Goal: Feedback & Contribution: Contribute content

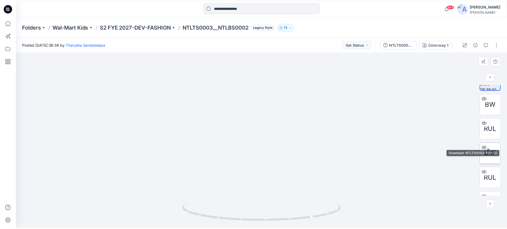
scroll to position [32, 0]
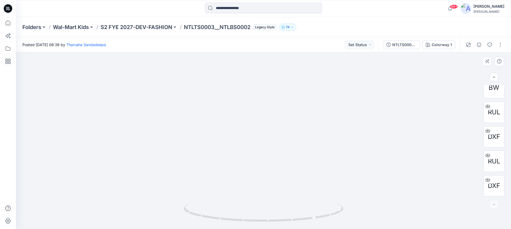
click at [57, 68] on div at bounding box center [263, 140] width 495 height 177
click at [30, 66] on div at bounding box center [263, 140] width 495 height 177
drag, startPoint x: 325, startPoint y: 217, endPoint x: 280, endPoint y: 216, distance: 45.5
click at [280, 217] on icon at bounding box center [264, 213] width 161 height 20
click at [122, 29] on p "S2 FYE 2027-DEV-FASHION" at bounding box center [137, 26] width 72 height 7
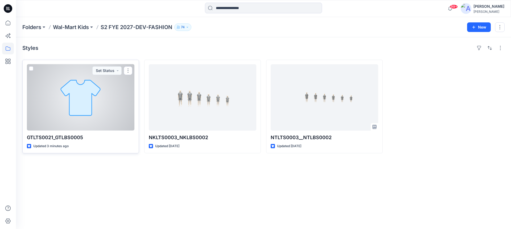
click at [116, 95] on div at bounding box center [81, 97] width 108 height 66
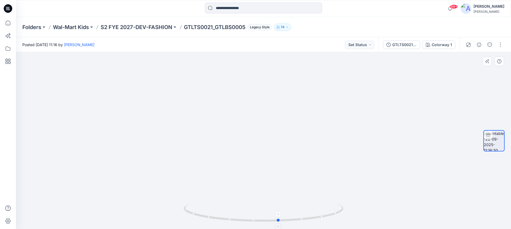
drag, startPoint x: 251, startPoint y: 221, endPoint x: 265, endPoint y: 217, distance: 15.4
click at [265, 217] on icon at bounding box center [264, 213] width 161 height 20
click at [141, 28] on p "S2 FYE 2027-DEV-FASHION" at bounding box center [137, 26] width 72 height 7
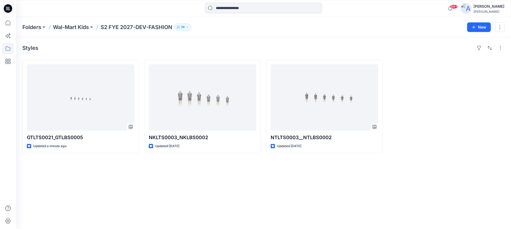
click at [117, 28] on p "S2 FYE 2027-DEV-FASHION" at bounding box center [137, 26] width 72 height 7
click at [87, 25] on p "Wal-Mart Kids" at bounding box center [71, 26] width 36 height 7
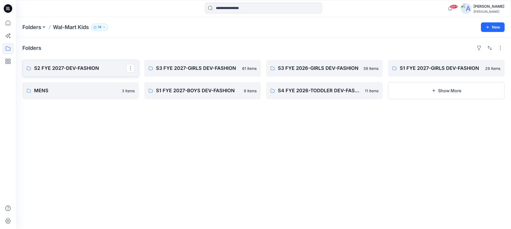
click at [64, 68] on p "S2 FYE 2027-DEV-FASHION" at bounding box center [80, 67] width 92 height 7
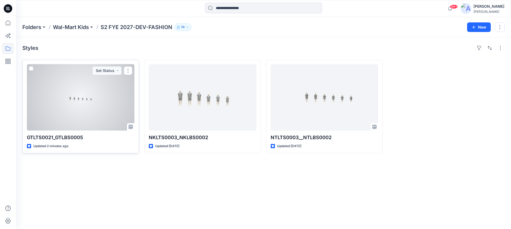
click at [84, 100] on div at bounding box center [81, 97] width 108 height 66
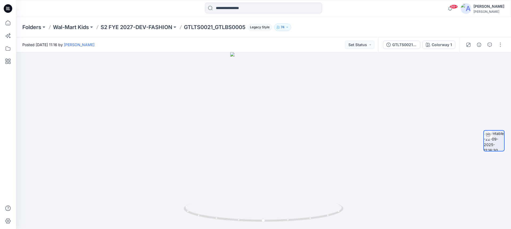
click at [9, 6] on icon at bounding box center [8, 8] width 9 height 9
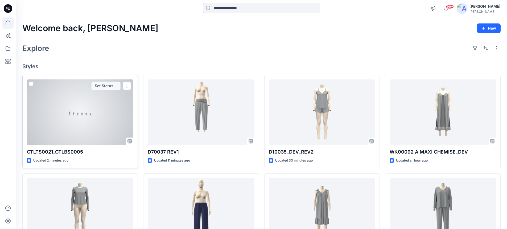
click at [99, 118] on div at bounding box center [80, 112] width 106 height 66
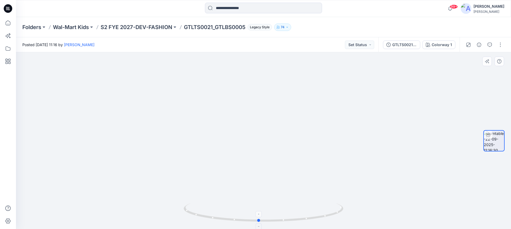
drag, startPoint x: 247, startPoint y: 220, endPoint x: 204, endPoint y: 209, distance: 44.9
click at [237, 223] on div at bounding box center [264, 215] width 160 height 27
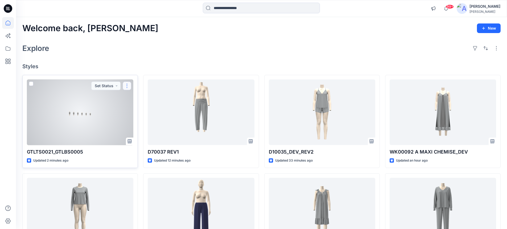
click at [127, 85] on button "button" at bounding box center [127, 85] width 9 height 9
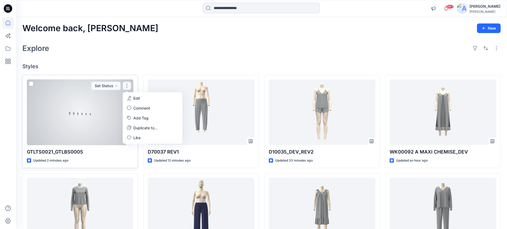
click at [137, 98] on p "Edit" at bounding box center [136, 98] width 7 height 6
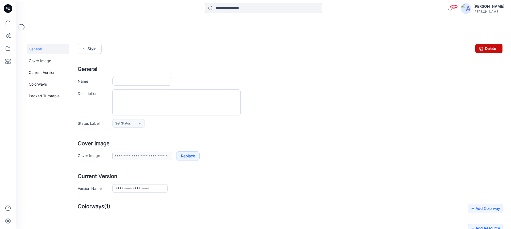
type input "**********"
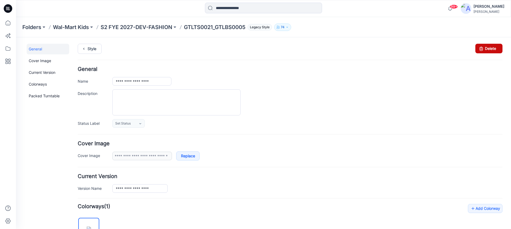
drag, startPoint x: 479, startPoint y: 51, endPoint x: 293, endPoint y: 43, distance: 185.5
click at [479, 51] on icon at bounding box center [481, 49] width 7 height 10
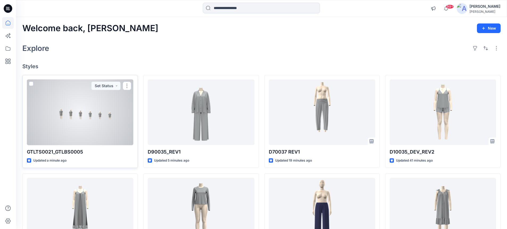
click at [75, 115] on div at bounding box center [80, 112] width 106 height 66
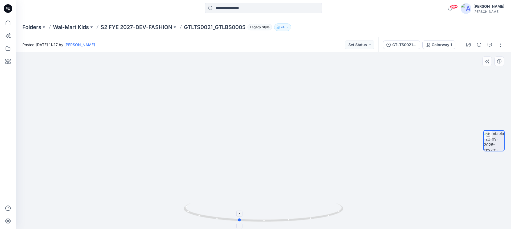
drag, startPoint x: 274, startPoint y: 221, endPoint x: 249, endPoint y: 216, distance: 25.1
click at [249, 216] on icon at bounding box center [264, 213] width 161 height 20
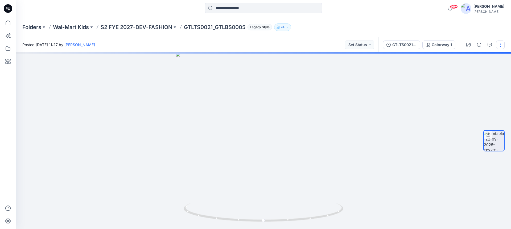
click at [499, 45] on button "button" at bounding box center [500, 44] width 9 height 9
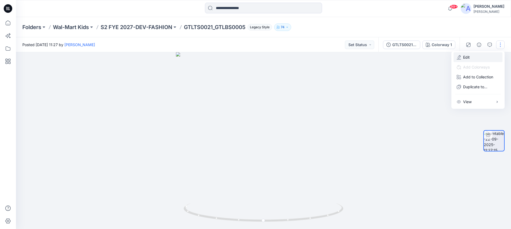
click at [466, 58] on p "Edit" at bounding box center [466, 57] width 7 height 6
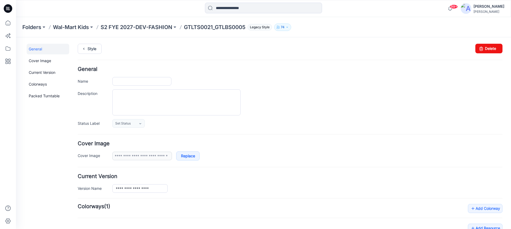
type input "**********"
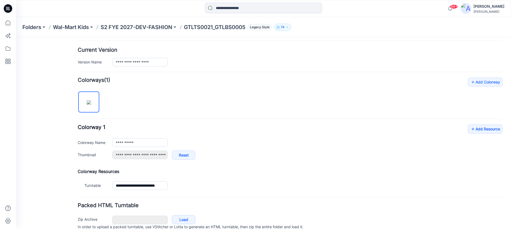
scroll to position [150, 0]
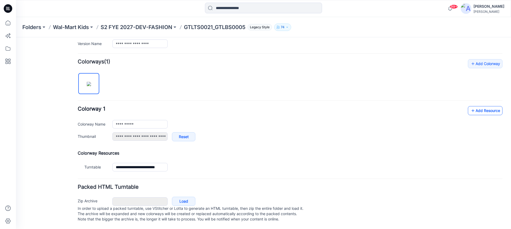
click at [475, 106] on link "Add Resource" at bounding box center [485, 110] width 35 height 9
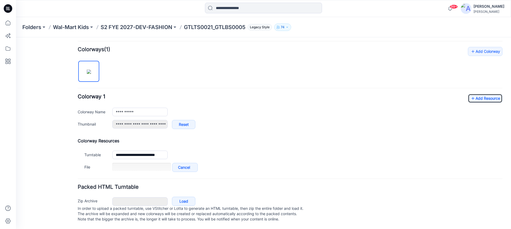
scroll to position [162, 0]
click at [480, 94] on link "Add Resource" at bounding box center [485, 98] width 35 height 9
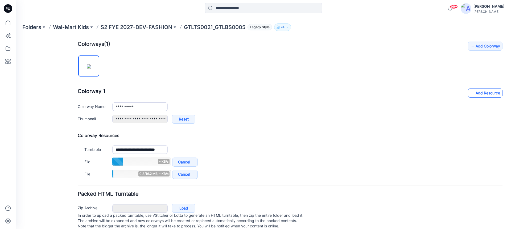
click at [473, 92] on link "Add Resource" at bounding box center [485, 92] width 35 height 9
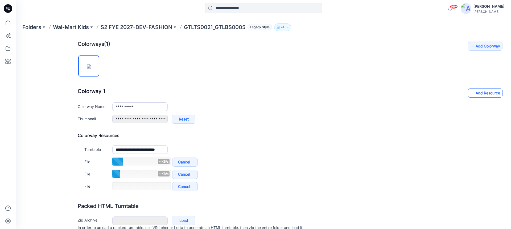
click at [470, 94] on icon at bounding box center [472, 93] width 5 height 9
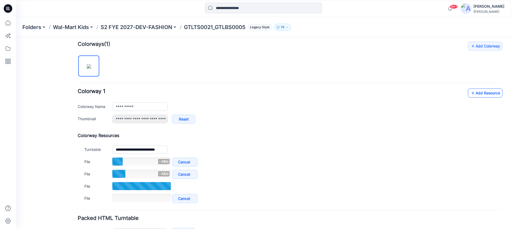
click at [471, 93] on link "Add Resource" at bounding box center [485, 92] width 35 height 9
click at [484, 95] on link "Add Resource" at bounding box center [485, 92] width 35 height 9
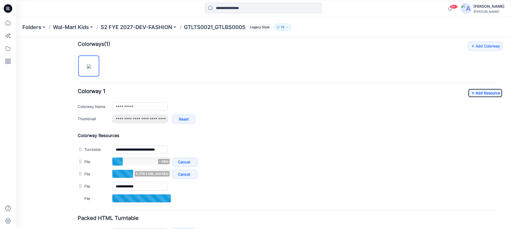
scroll to position [189, 0]
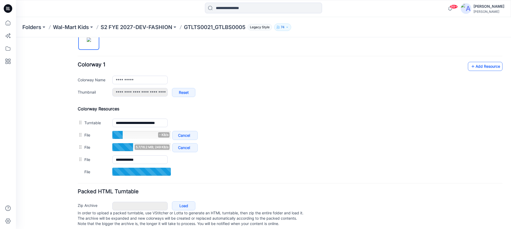
click at [471, 66] on link "Add Resource" at bounding box center [485, 66] width 35 height 9
click at [485, 68] on link "Add Resource" at bounding box center [485, 66] width 35 height 9
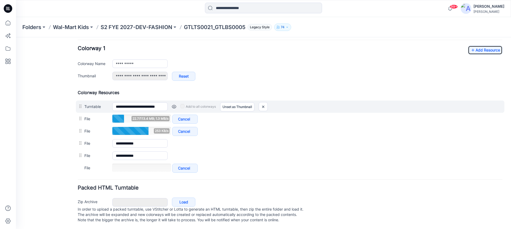
scroll to position [211, 0]
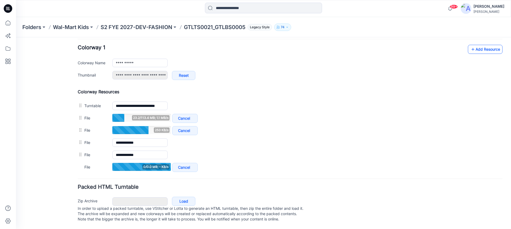
click at [487, 45] on link "Add Resource" at bounding box center [485, 49] width 35 height 9
click at [470, 45] on icon at bounding box center [472, 49] width 5 height 9
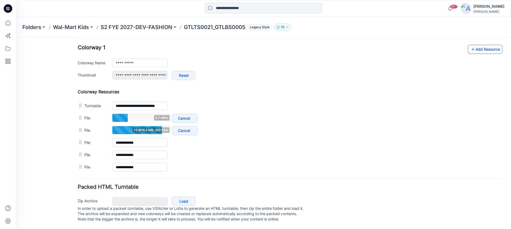
click at [483, 45] on link "Add Resource" at bounding box center [485, 49] width 35 height 9
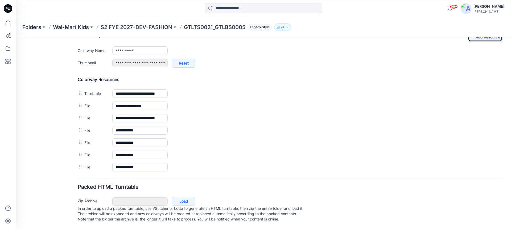
scroll to position [223, 0]
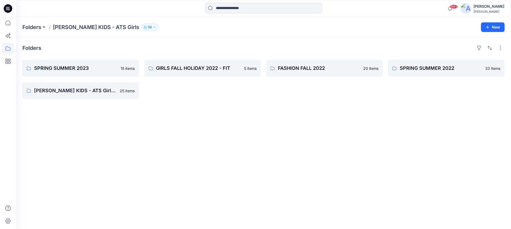
click at [10, 7] on icon at bounding box center [8, 8] width 9 height 9
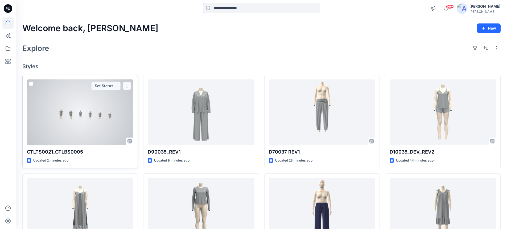
click at [129, 86] on button "button" at bounding box center [127, 85] width 9 height 9
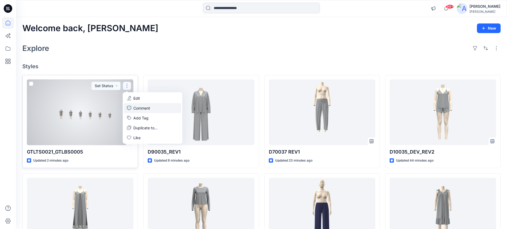
click at [139, 107] on p "Comment" at bounding box center [141, 108] width 17 height 6
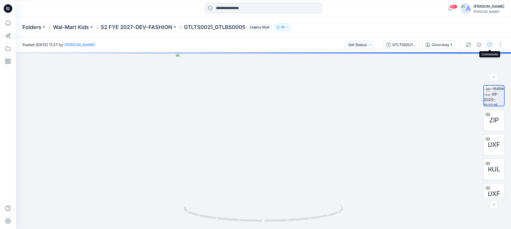
click at [490, 46] on icon "button" at bounding box center [490, 45] width 4 height 4
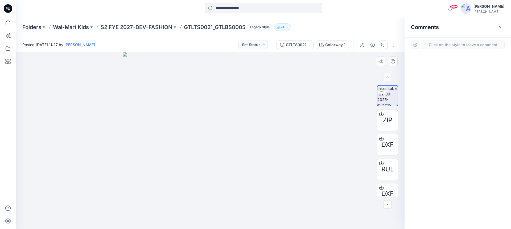
click at [211, 146] on div "1" at bounding box center [210, 140] width 389 height 177
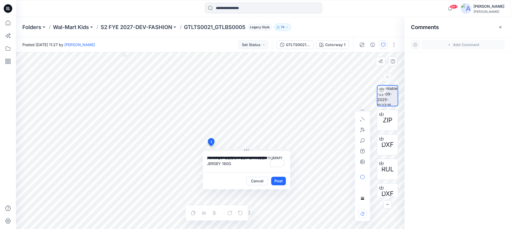
click at [207, 158] on textarea "**********" at bounding box center [246, 161] width 87 height 21
type textarea "**********"
click at [276, 182] on button "Post" at bounding box center [278, 181] width 15 height 9
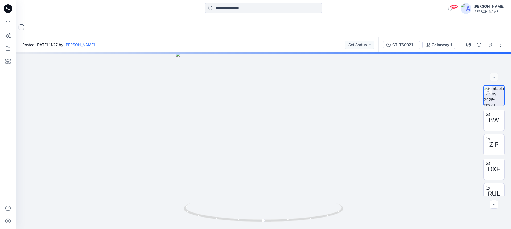
click at [11, 6] on icon at bounding box center [8, 8] width 9 height 9
